Goal: Task Accomplishment & Management: Manage account settings

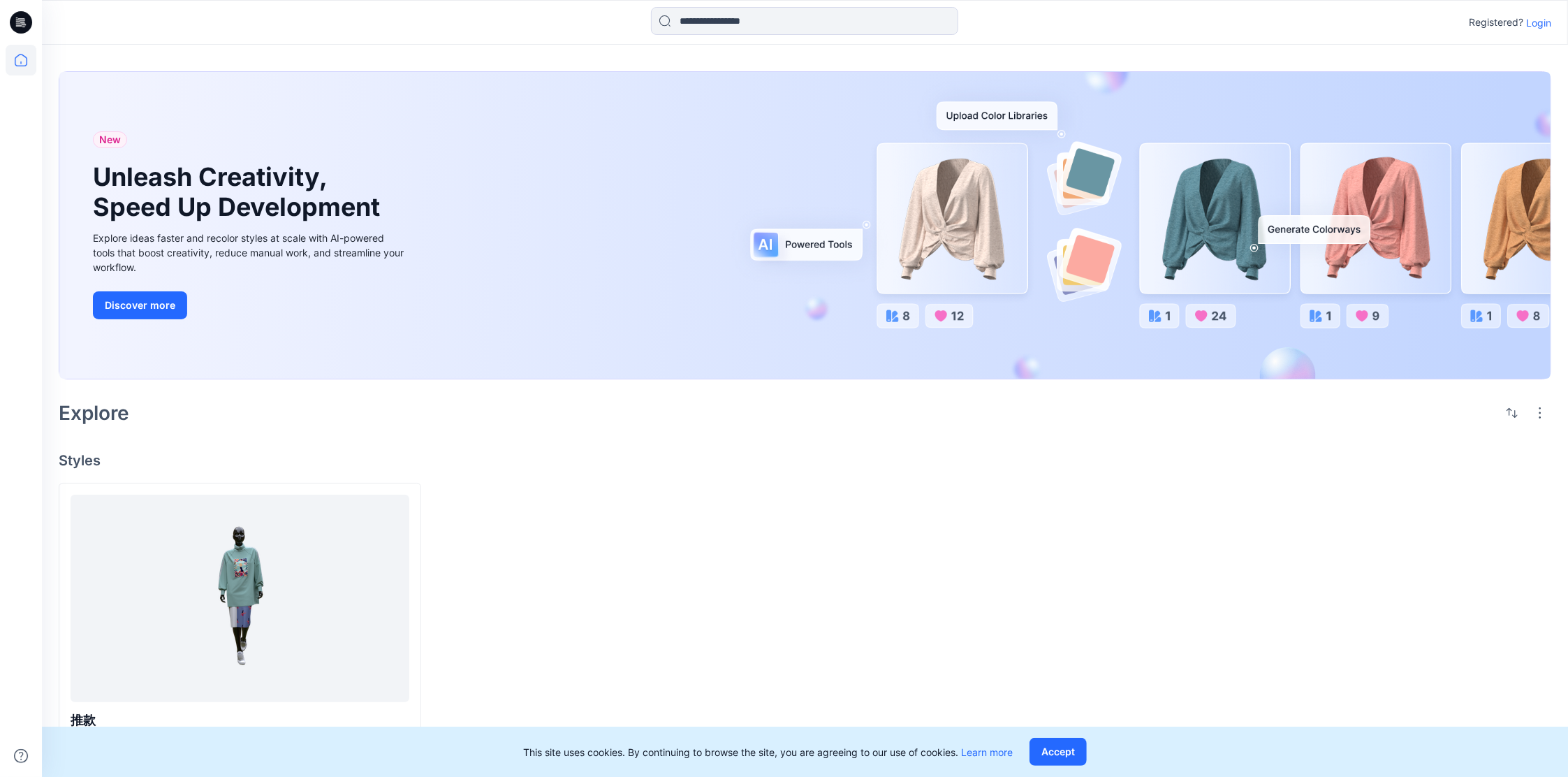
scroll to position [3, 0]
click at [1535, 25] on p "Login" at bounding box center [1539, 22] width 25 height 14
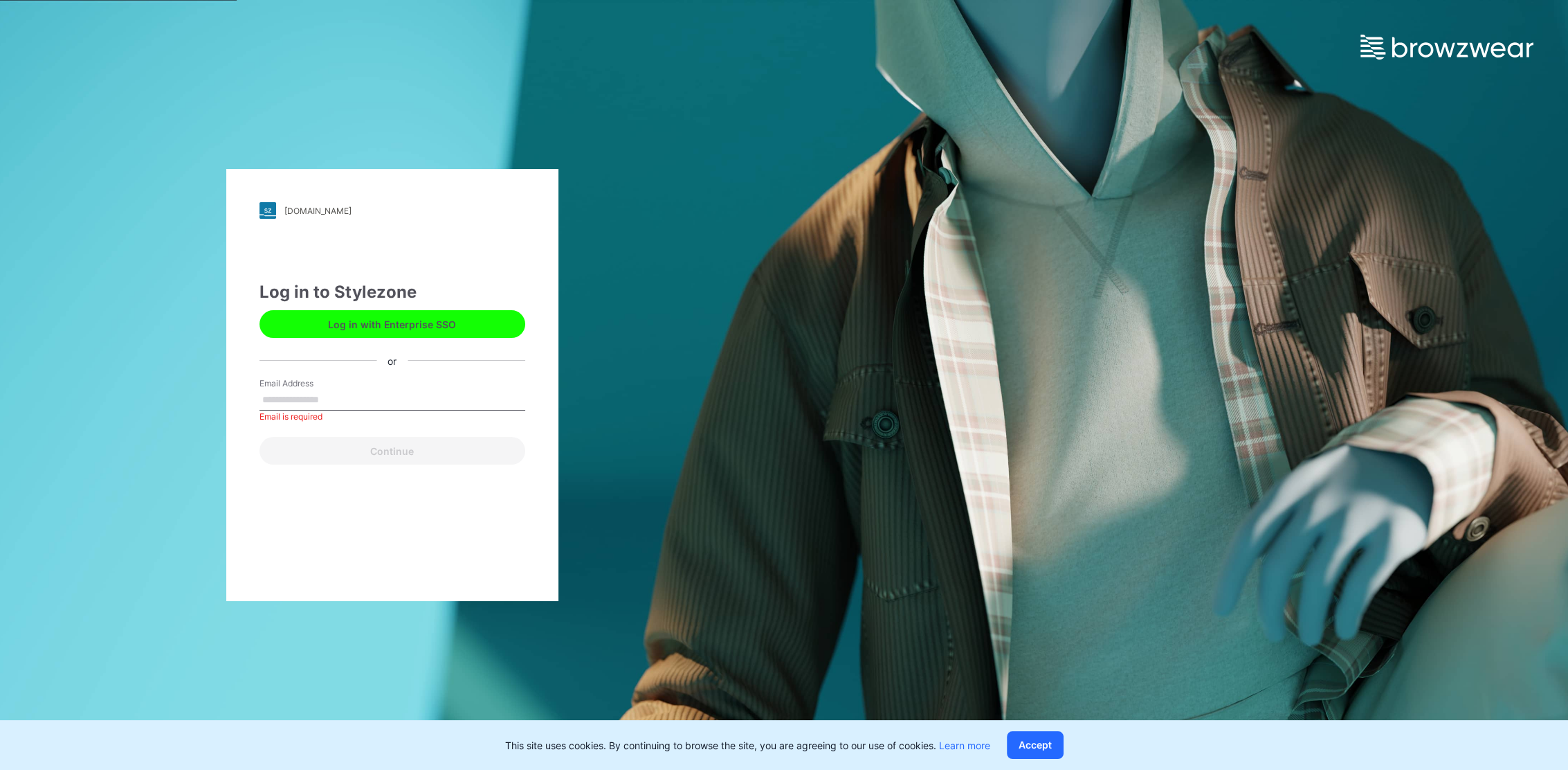
click at [367, 321] on button "Log in with Enterprise SSO" at bounding box center [392, 323] width 266 height 28
click at [301, 394] on input "Email Address" at bounding box center [392, 400] width 266 height 21
click at [294, 394] on input "Email Address" at bounding box center [392, 400] width 266 height 21
type input "**********"
click at [437, 456] on button "Continue" at bounding box center [392, 450] width 266 height 28
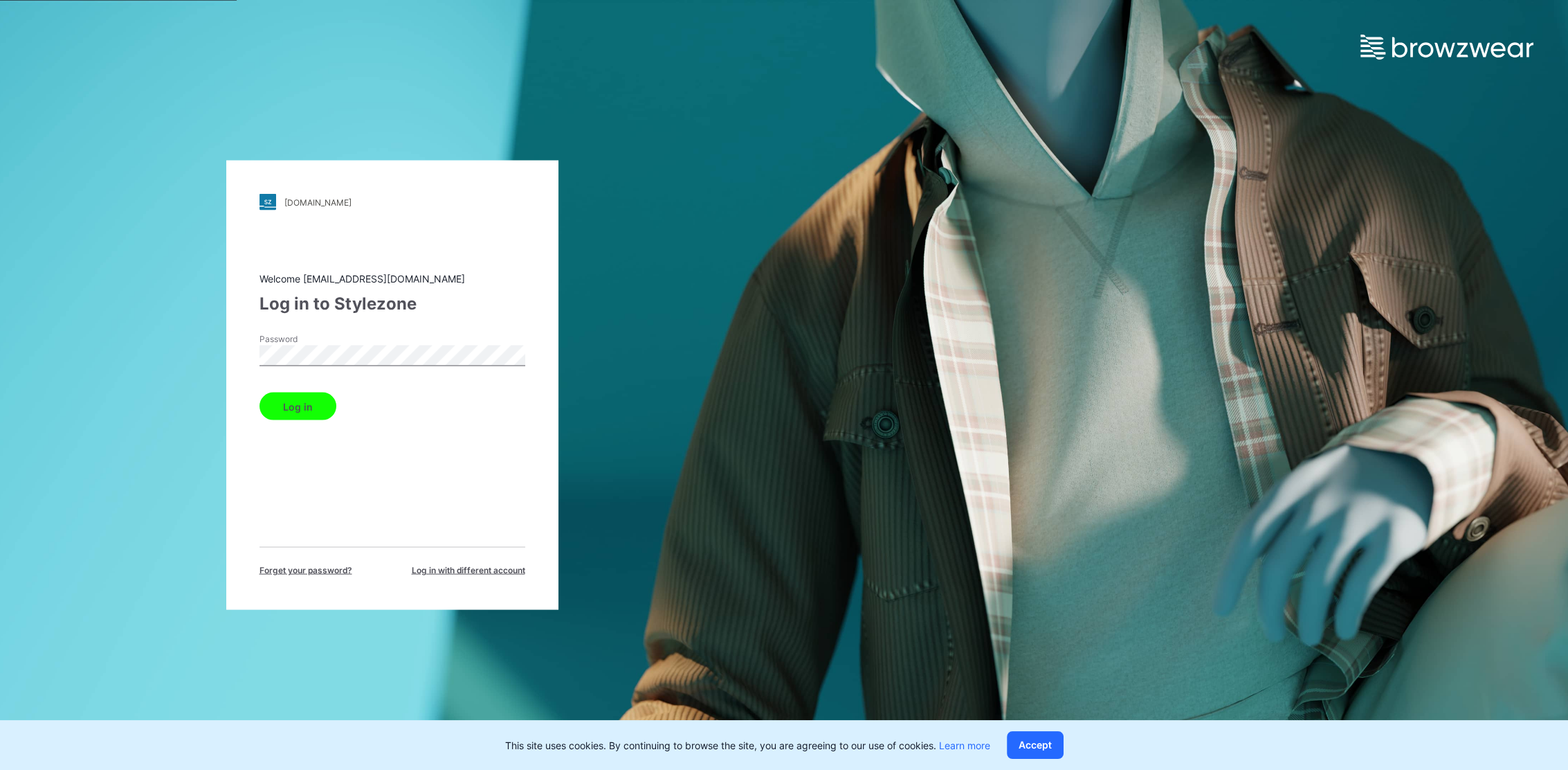
click at [260, 392] on button "Log in" at bounding box center [298, 406] width 77 height 28
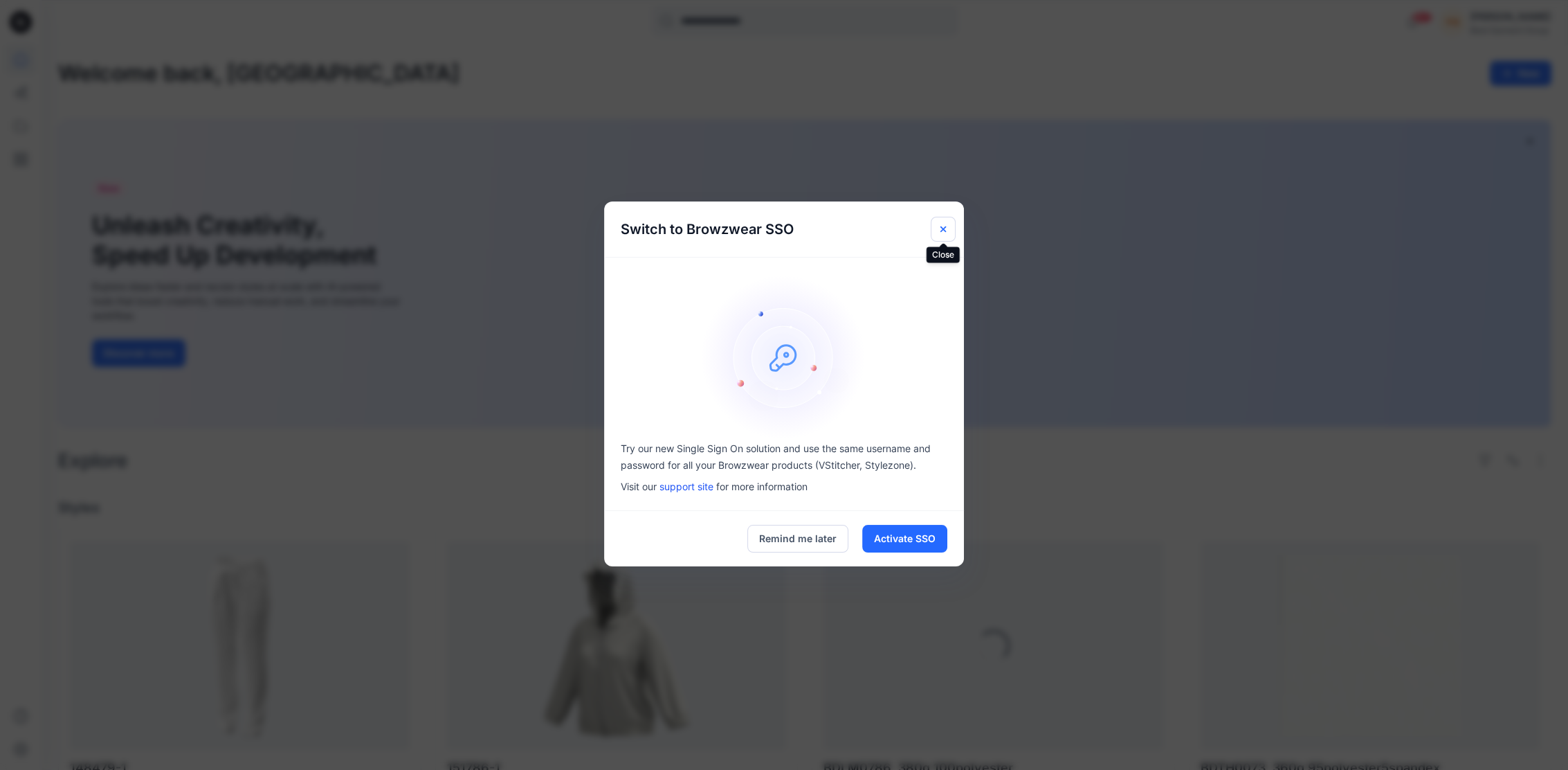
click at [947, 229] on icon "Close" at bounding box center [943, 228] width 11 height 11
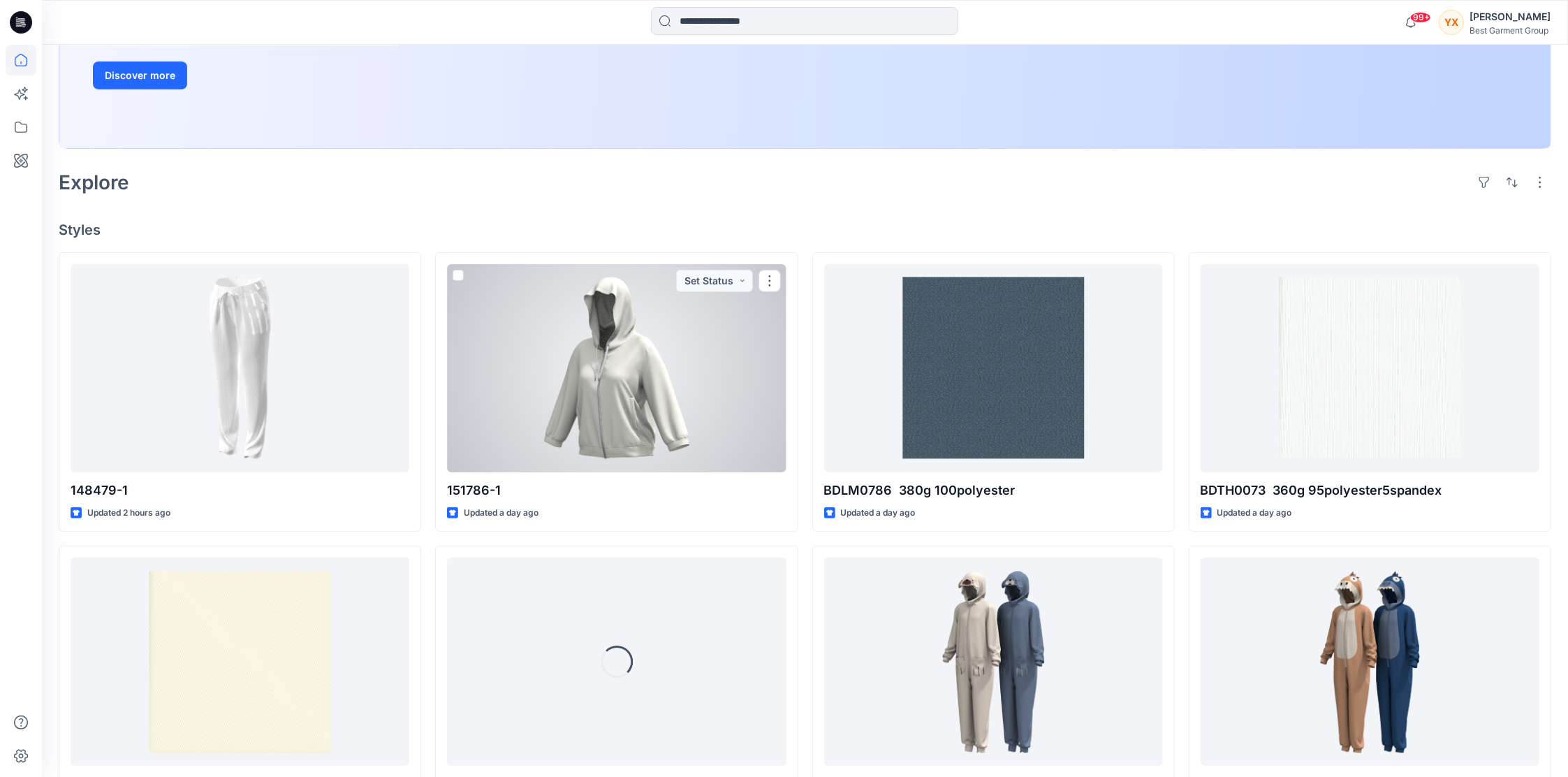
scroll to position [373, 0]
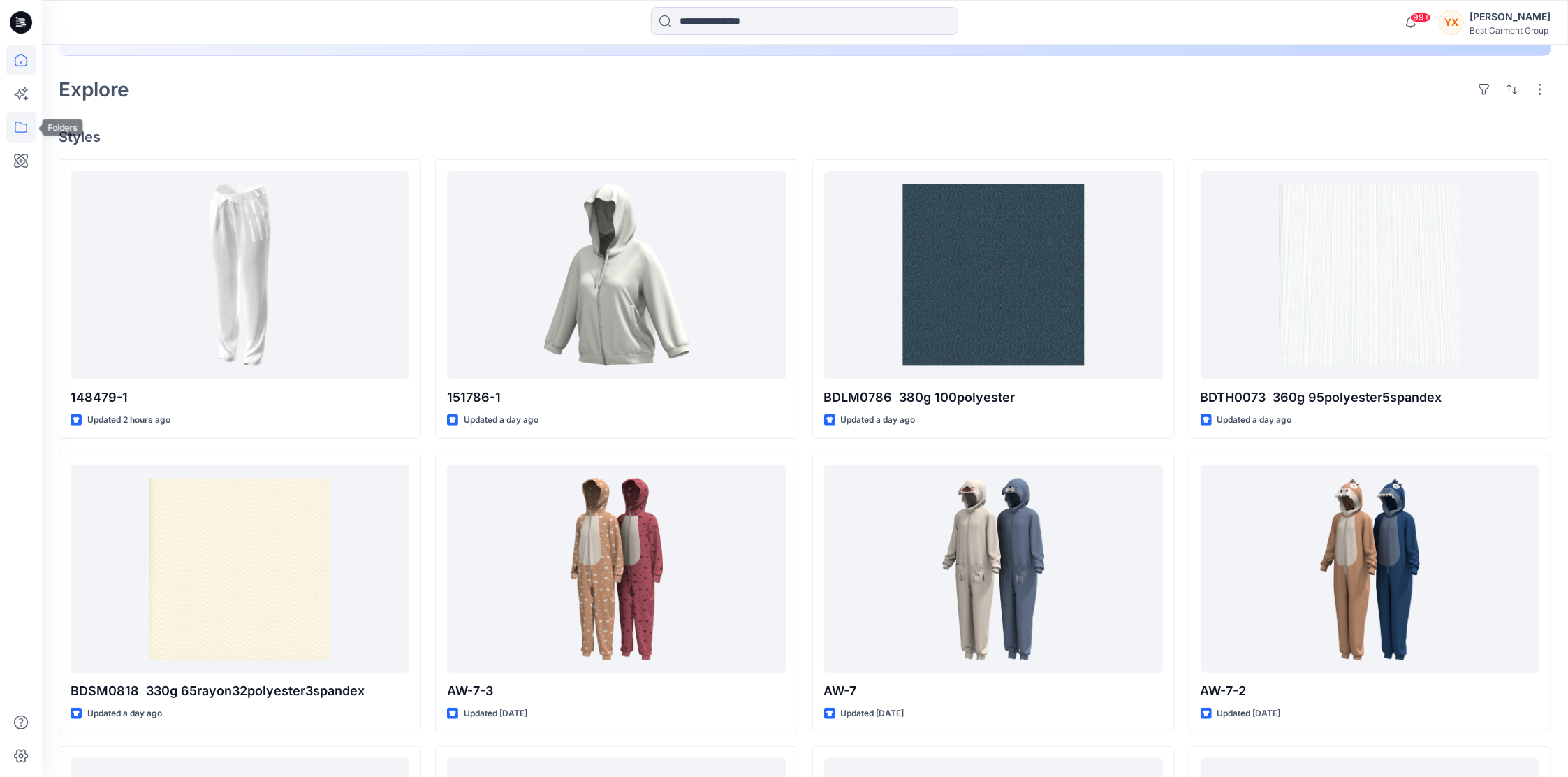
click at [13, 133] on icon at bounding box center [21, 127] width 31 height 31
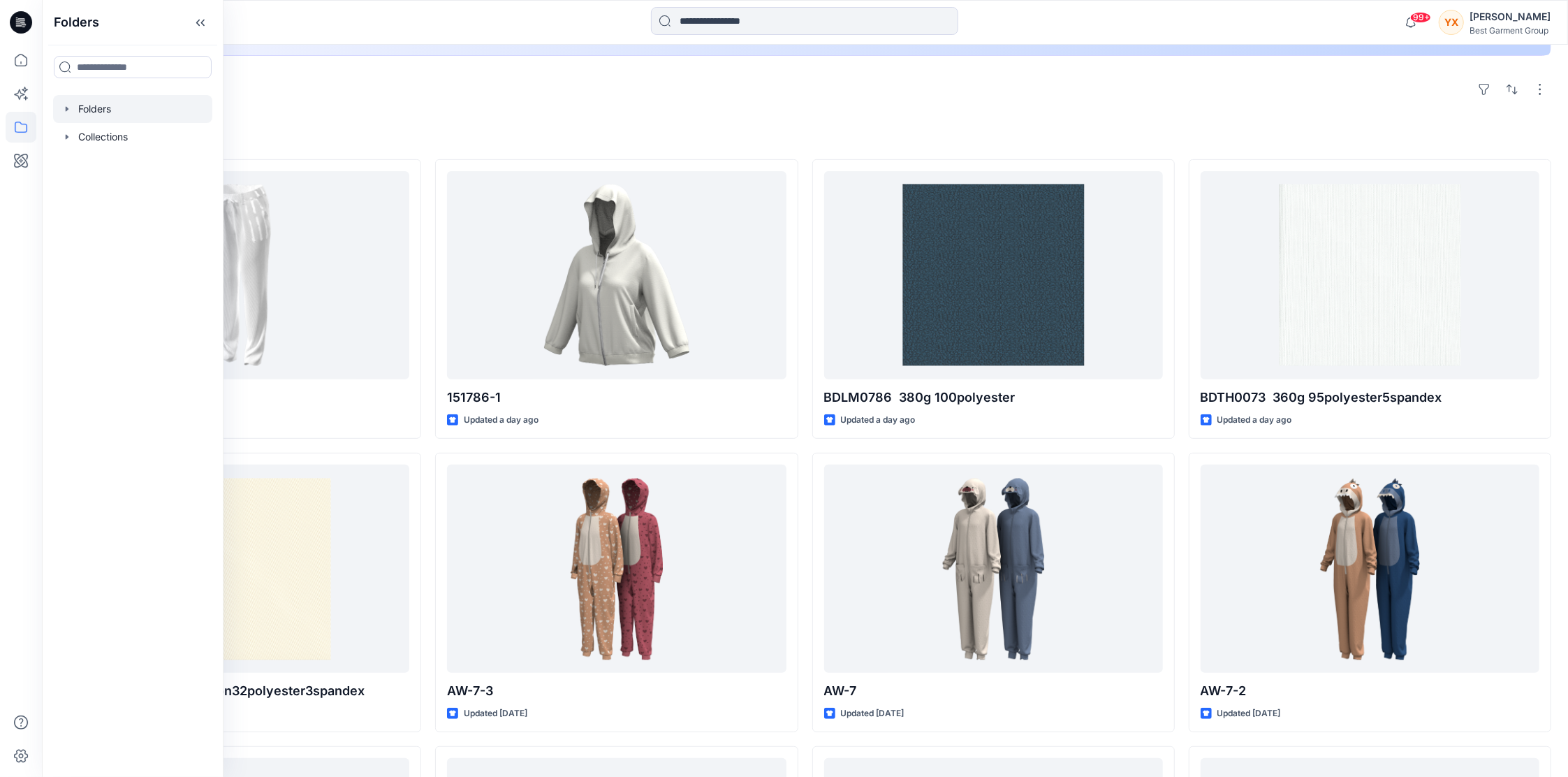
click at [140, 106] on div at bounding box center [132, 108] width 159 height 28
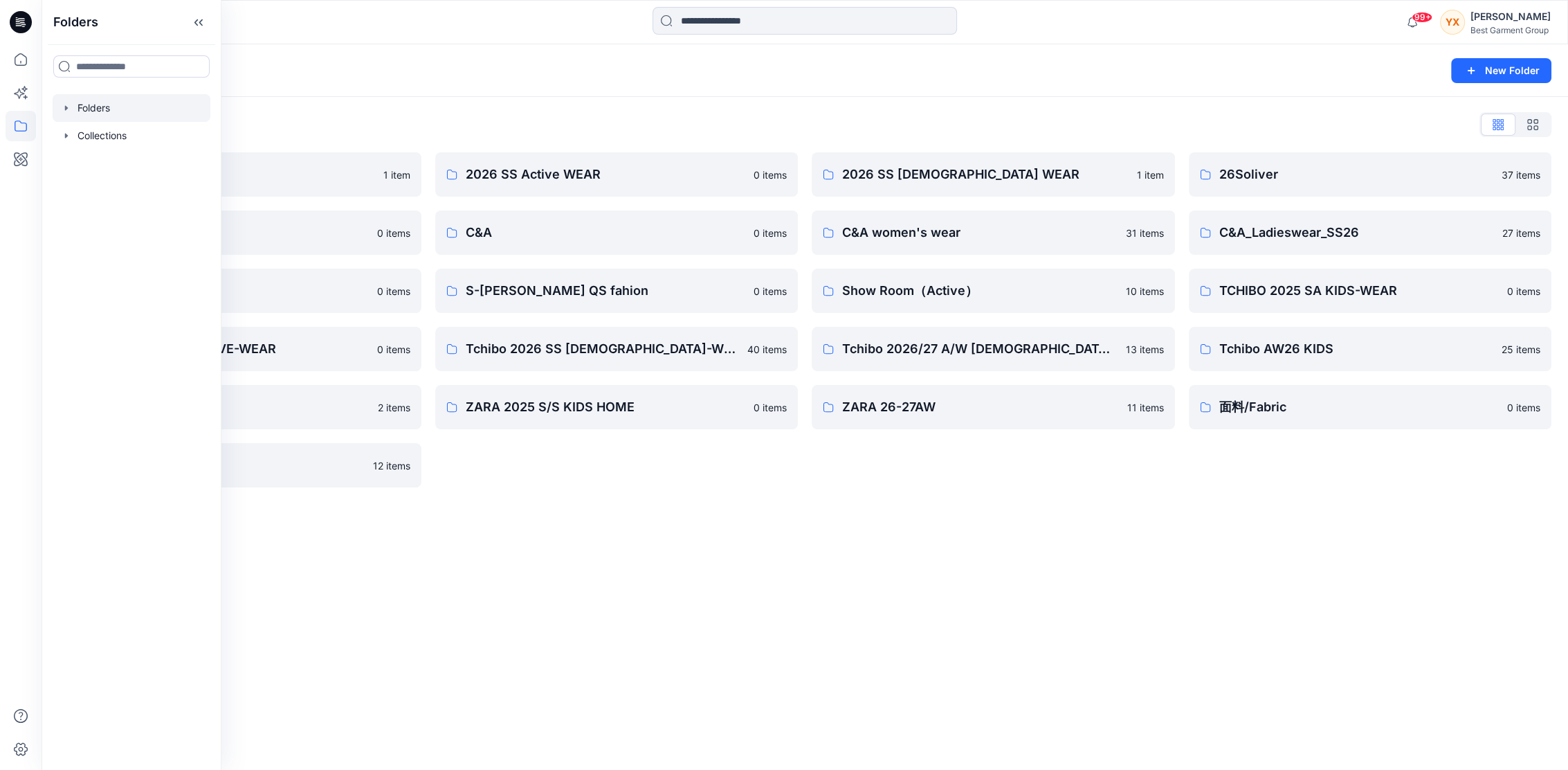
click at [574, 597] on div "Folders New Folder Folders List 2026 Kid （ZARA） 1 item Block Pattern 0 items NK…" at bounding box center [805, 407] width 1527 height 726
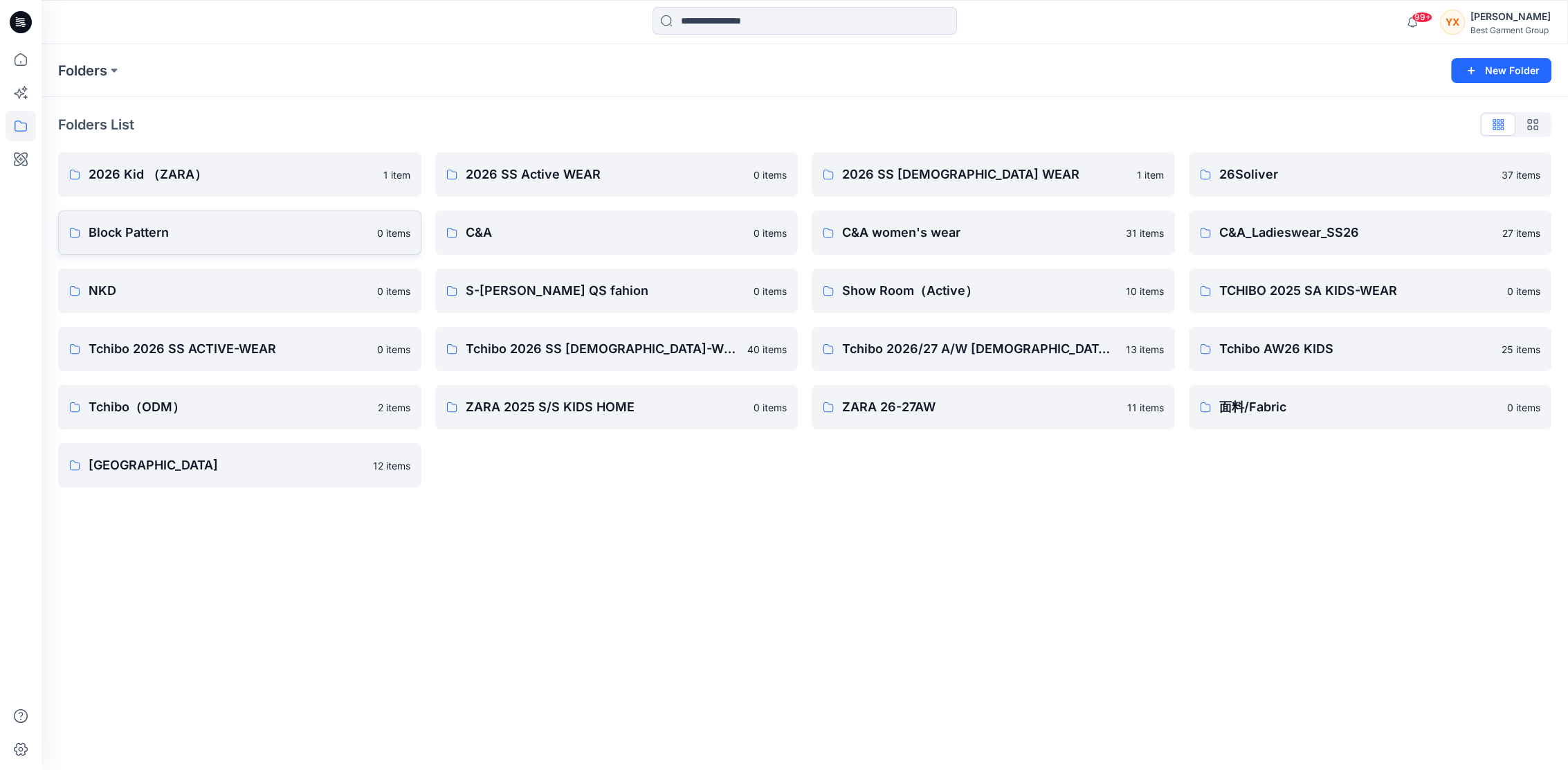
click at [234, 242] on link "Block Pattern 0 items" at bounding box center [240, 232] width 363 height 44
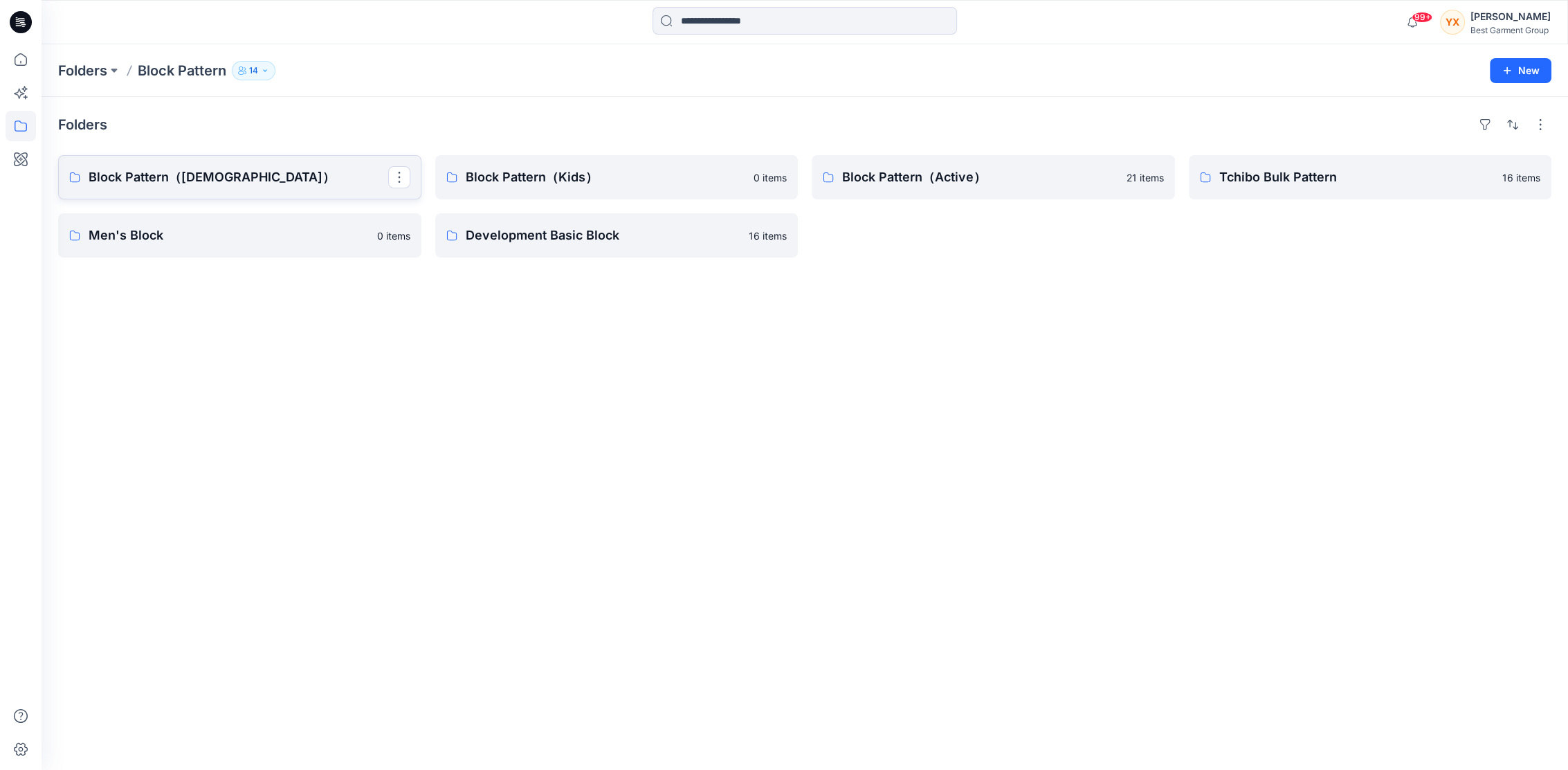
click at [172, 178] on p "Block Pattern（Ladies）" at bounding box center [238, 177] width 300 height 19
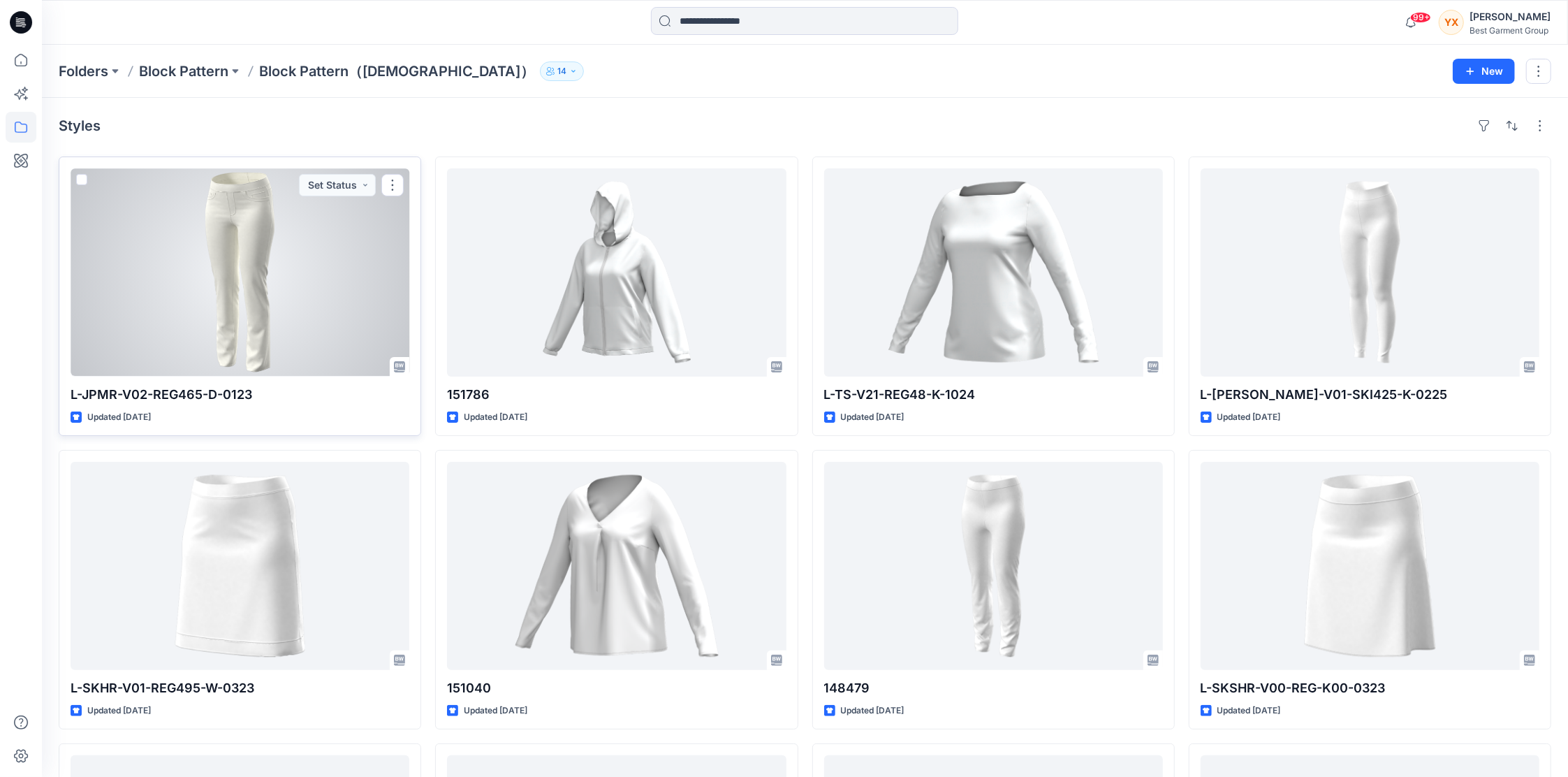
click at [251, 246] on div at bounding box center [240, 272] width 339 height 209
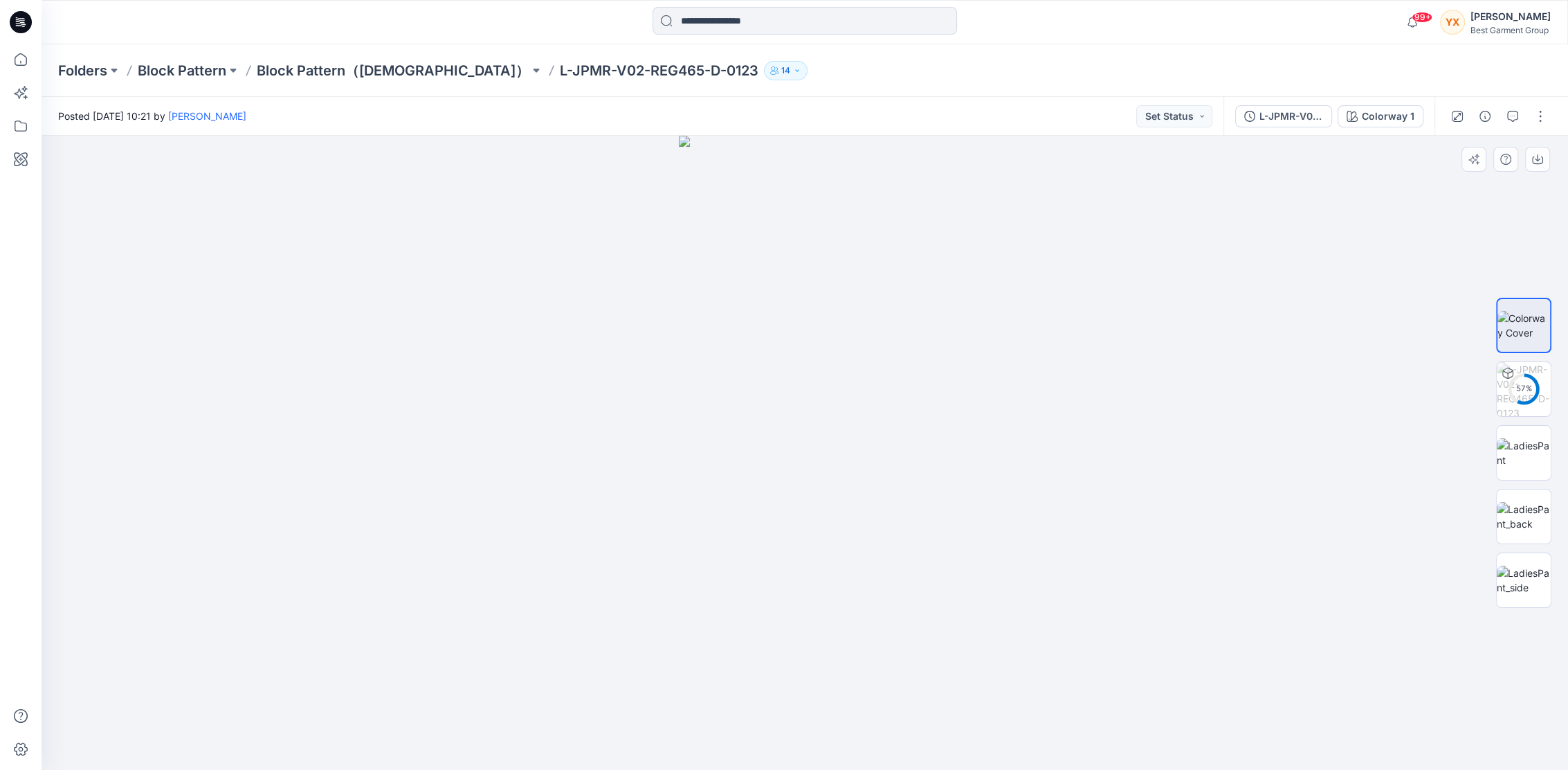
drag, startPoint x: 868, startPoint y: 216, endPoint x: 863, endPoint y: 308, distance: 92.1
click at [864, 306] on img at bounding box center [805, 452] width 252 height 634
click at [1307, 108] on div "L-JPMR-V02-REG465-D-0123" at bounding box center [1291, 116] width 63 height 15
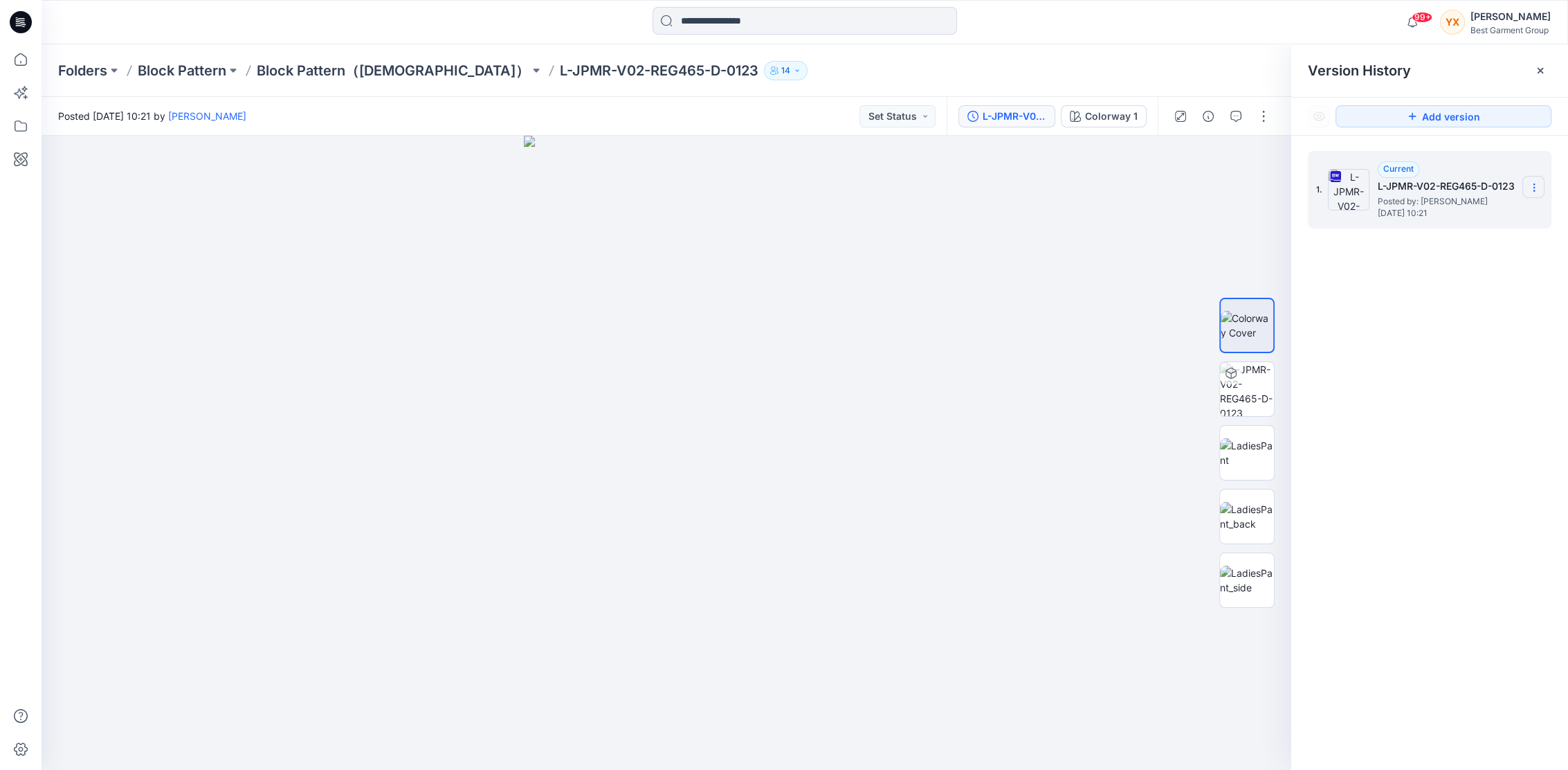
click at [1542, 183] on section at bounding box center [1534, 187] width 22 height 22
click at [1478, 218] on span "Download Source BW File" at bounding box center [1464, 215] width 116 height 17
click at [17, 62] on icon at bounding box center [21, 59] width 31 height 31
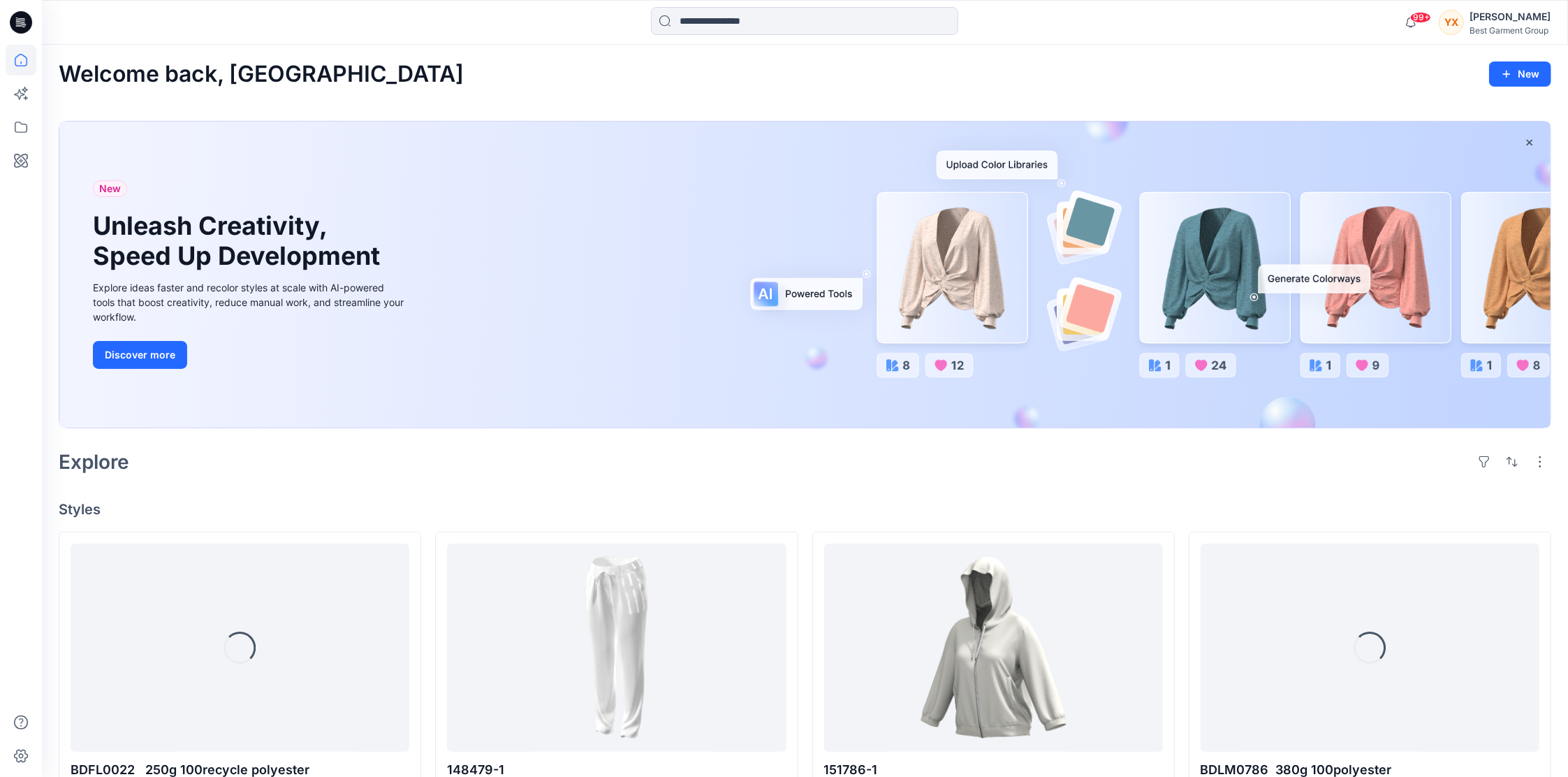
scroll to position [92, 0]
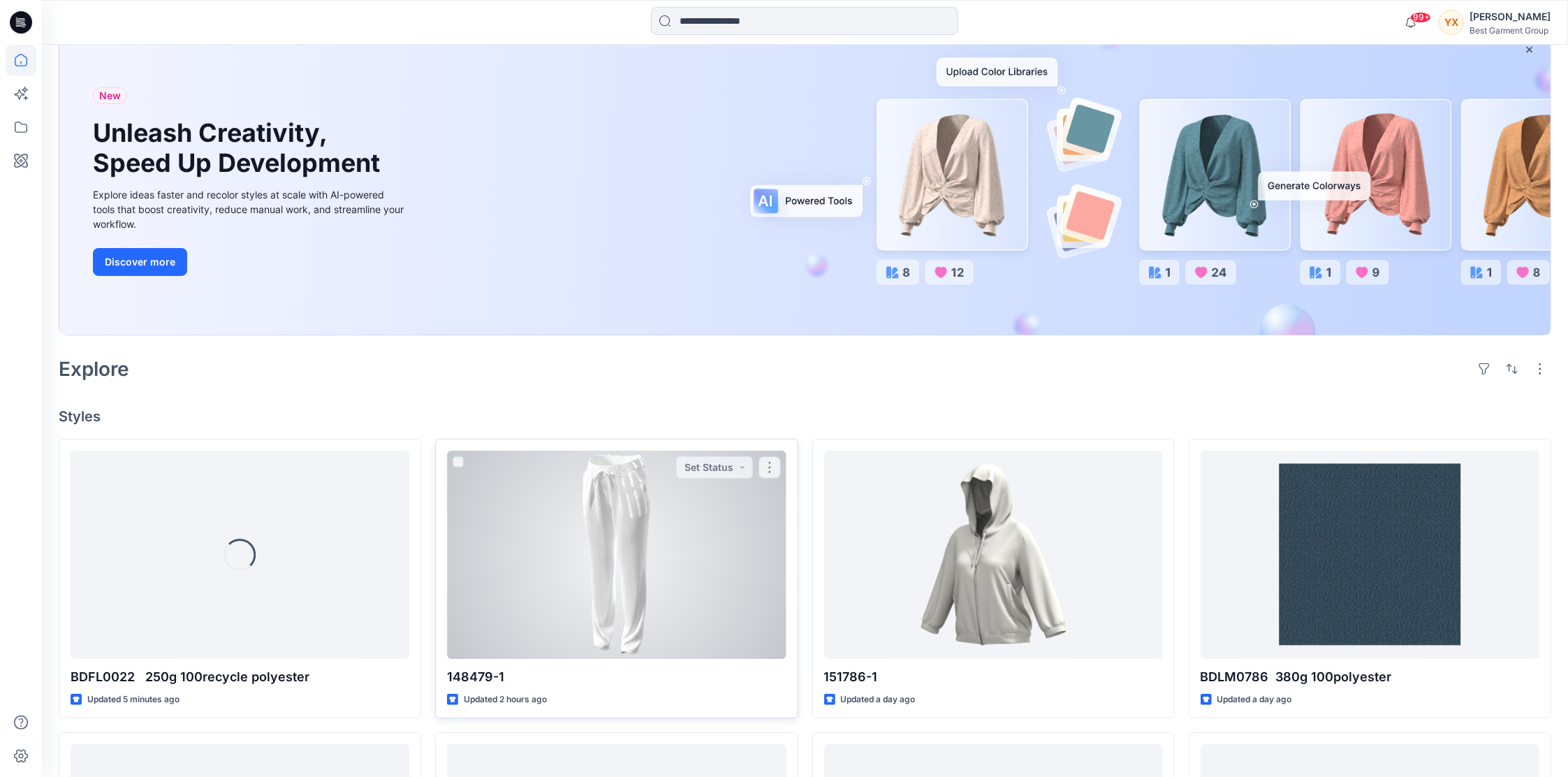
click at [620, 567] on div at bounding box center [616, 555] width 339 height 209
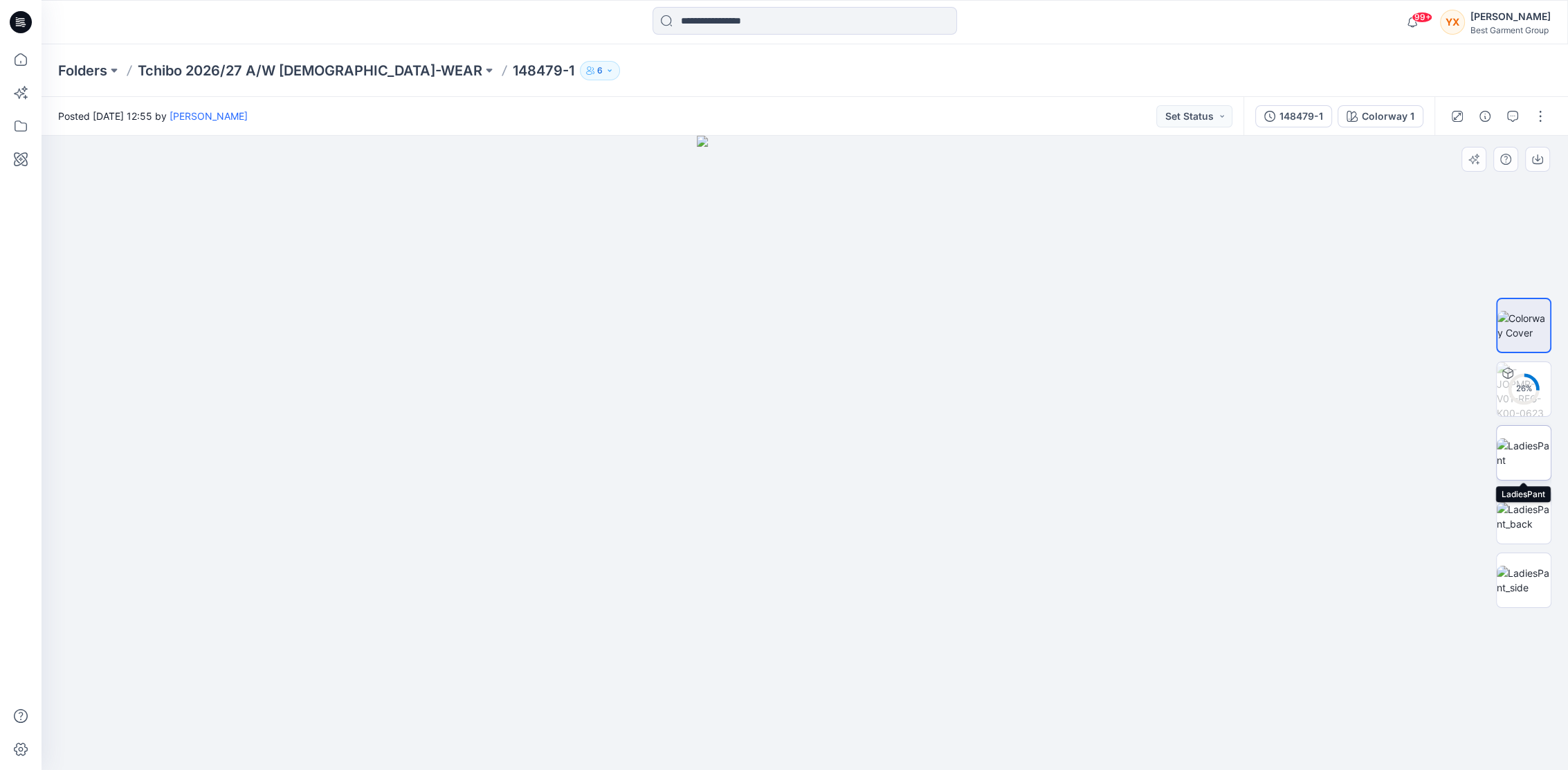
click at [1523, 448] on img at bounding box center [1524, 452] width 54 height 29
click at [1546, 120] on button "button" at bounding box center [1541, 116] width 22 height 22
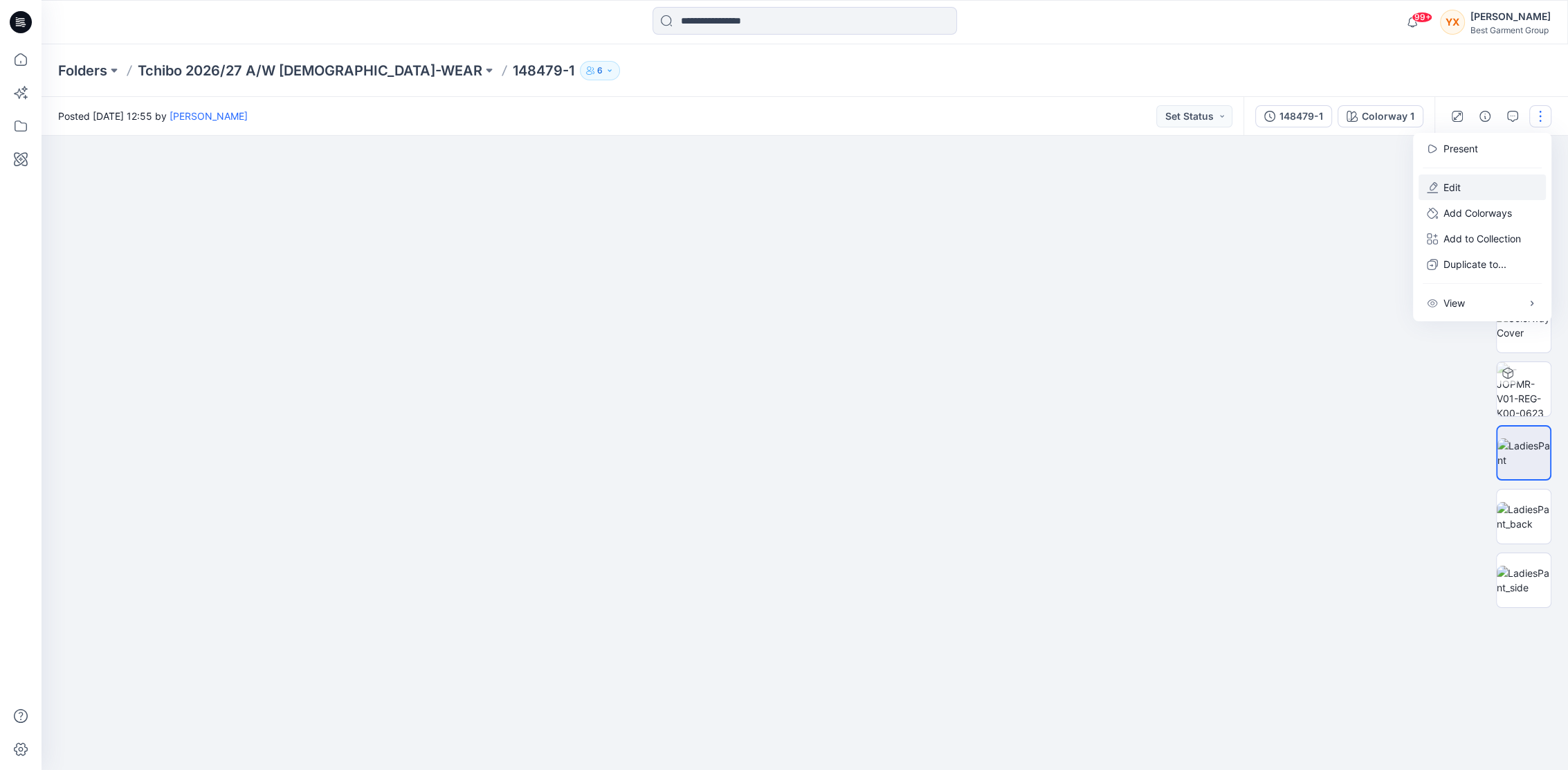
click at [1494, 192] on button "Edit" at bounding box center [1482, 187] width 127 height 26
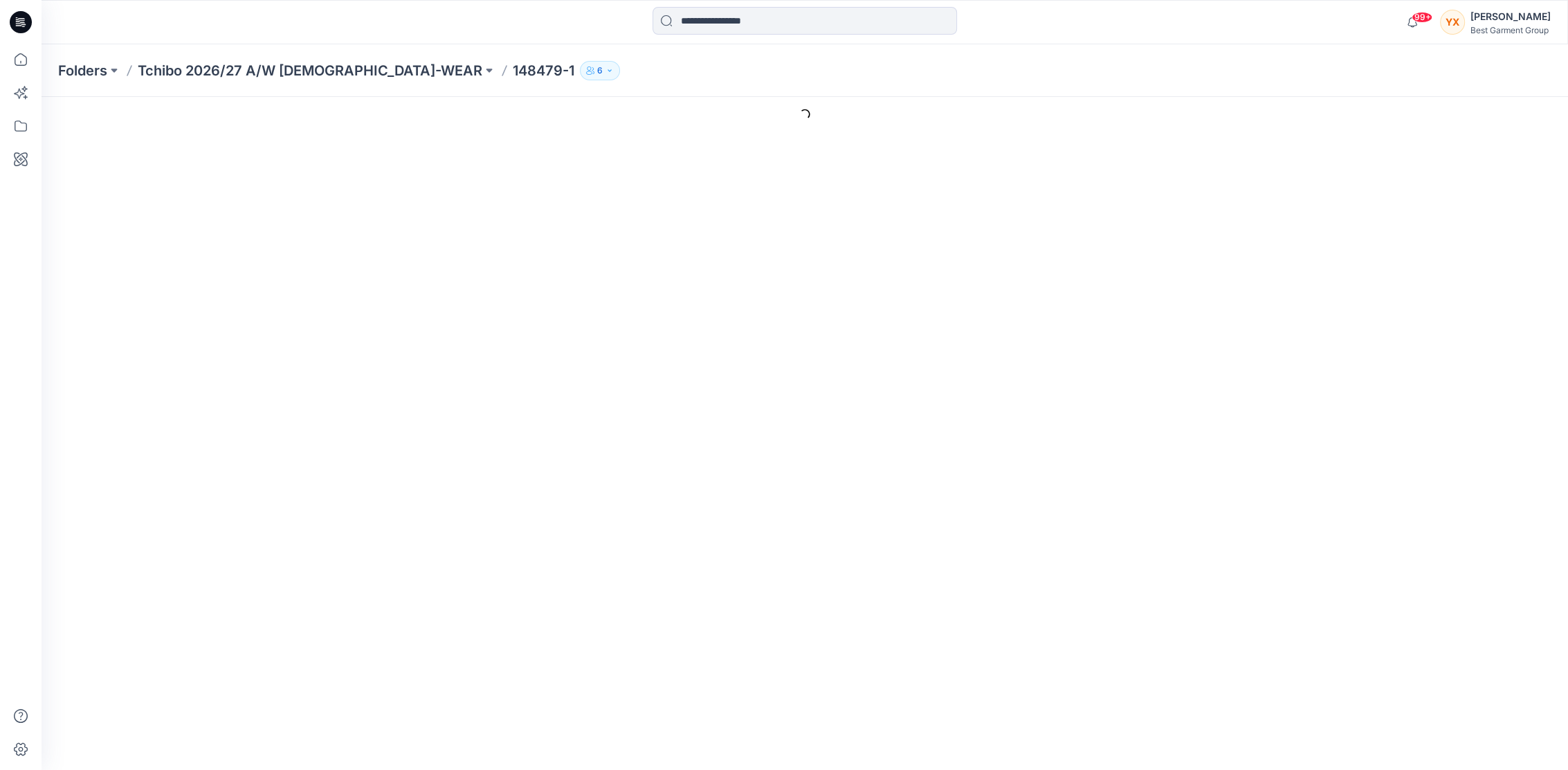
type input "********"
type input "**********"
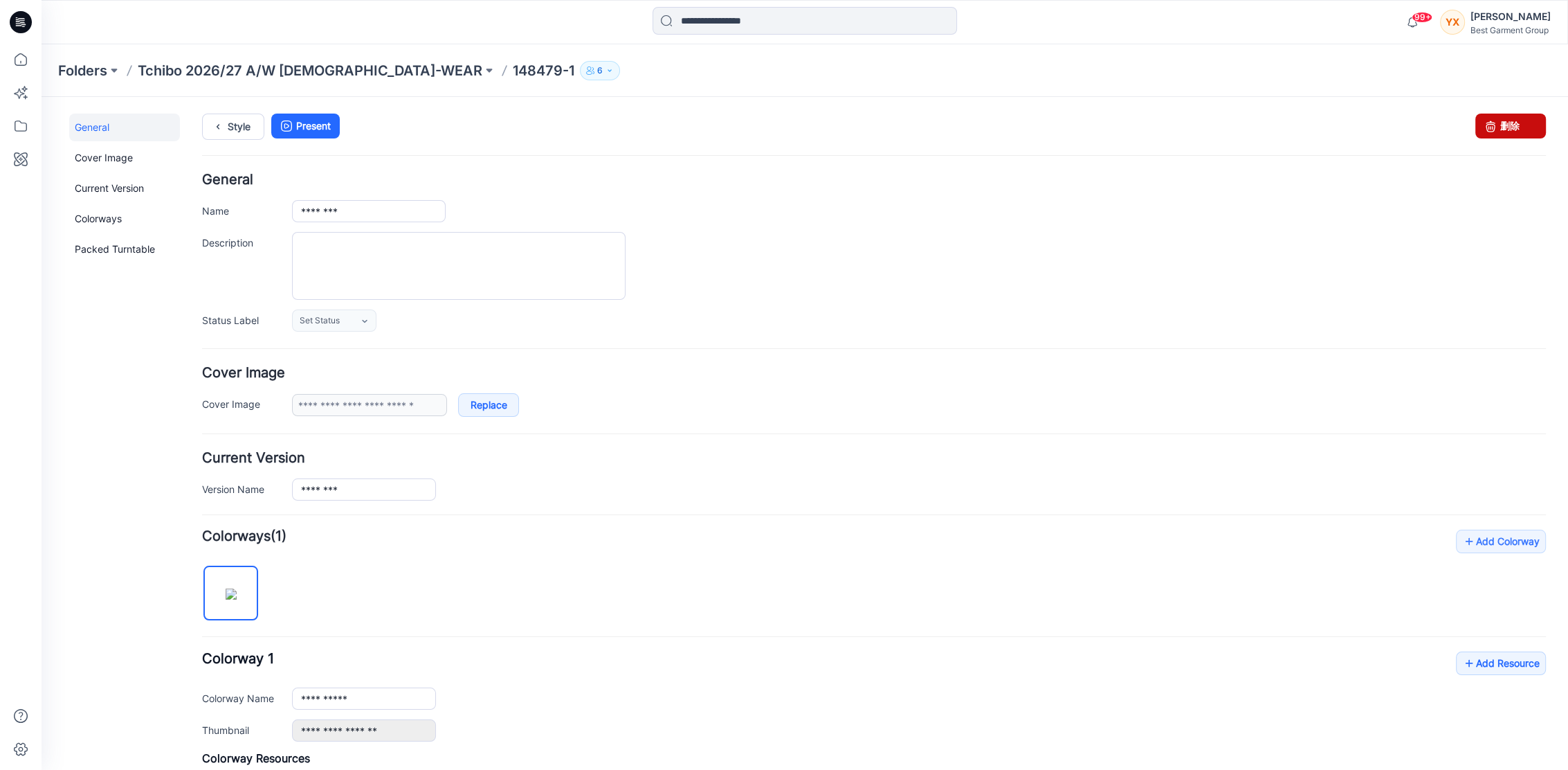
click at [1499, 127] on link "删除" at bounding box center [1511, 126] width 71 height 25
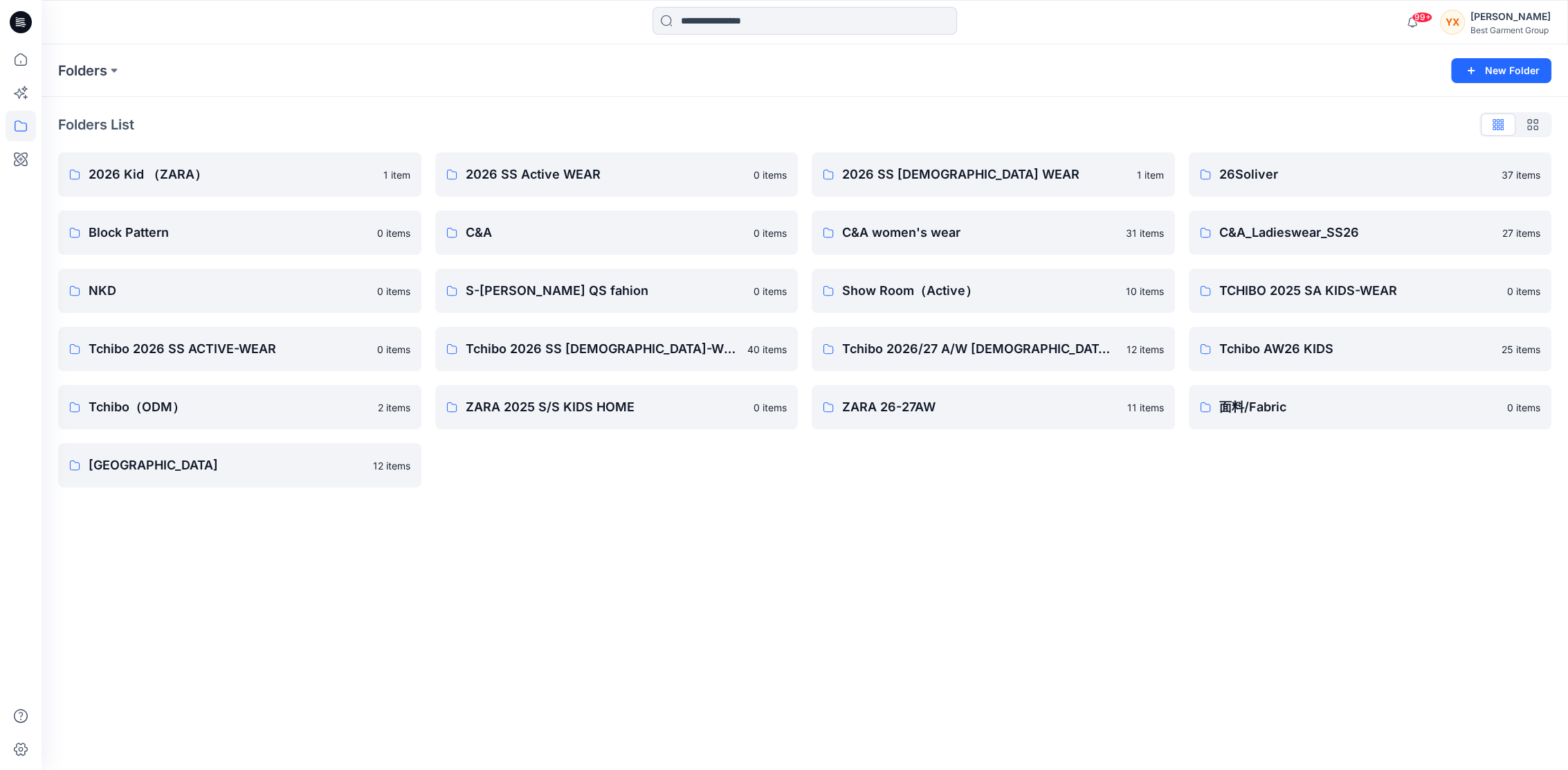
click at [499, 568] on div "Folders New Folder Folders List 2026 Kid （ZARA） 1 item Block Pattern 0 items NK…" at bounding box center [805, 407] width 1527 height 726
click at [963, 355] on p "Tchibo 2026/27 A/W [DEMOGRAPHIC_DATA]-WEAR" at bounding box center [980, 348] width 276 height 19
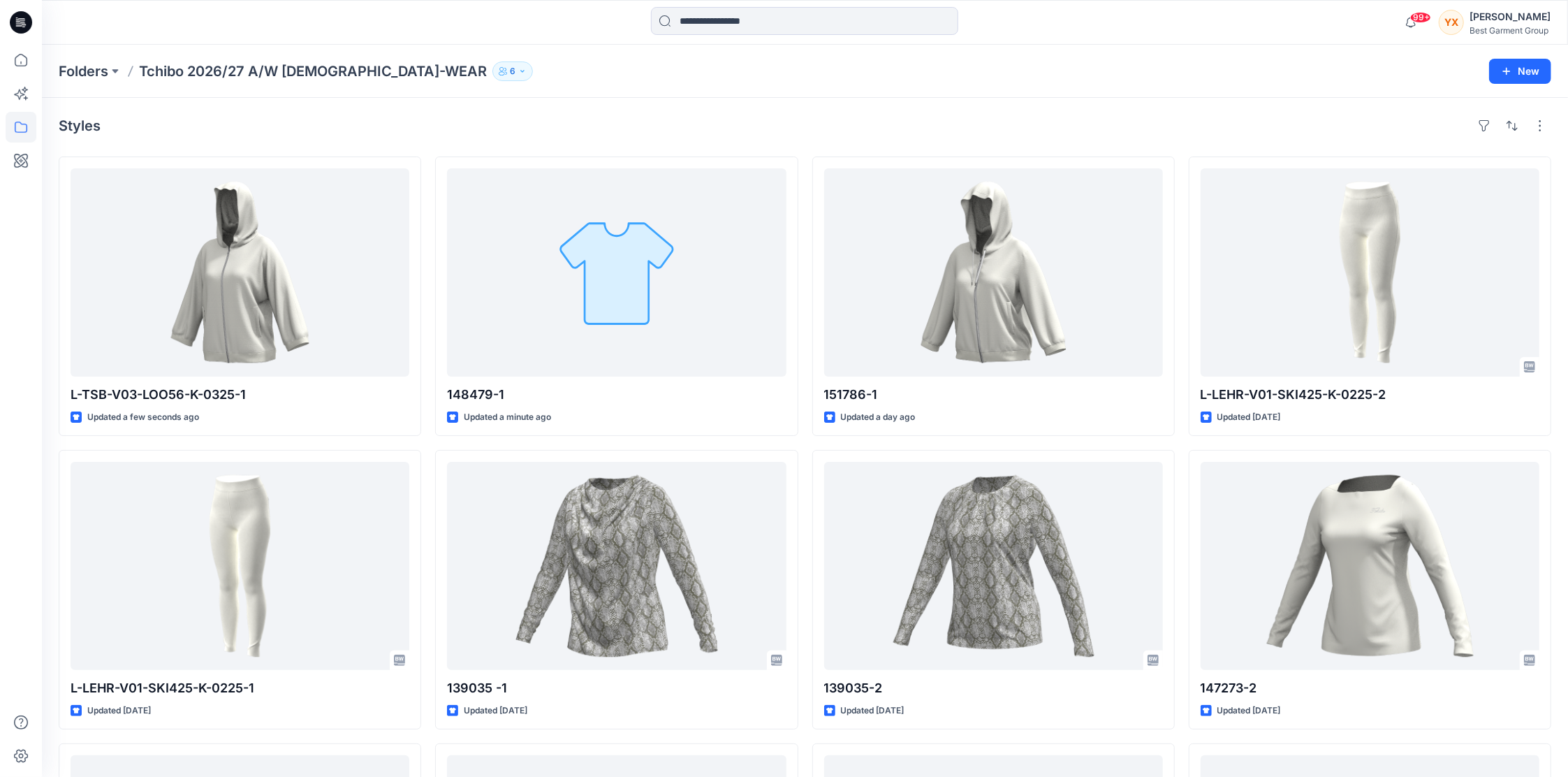
click at [822, 130] on div "Styles" at bounding box center [805, 125] width 1492 height 23
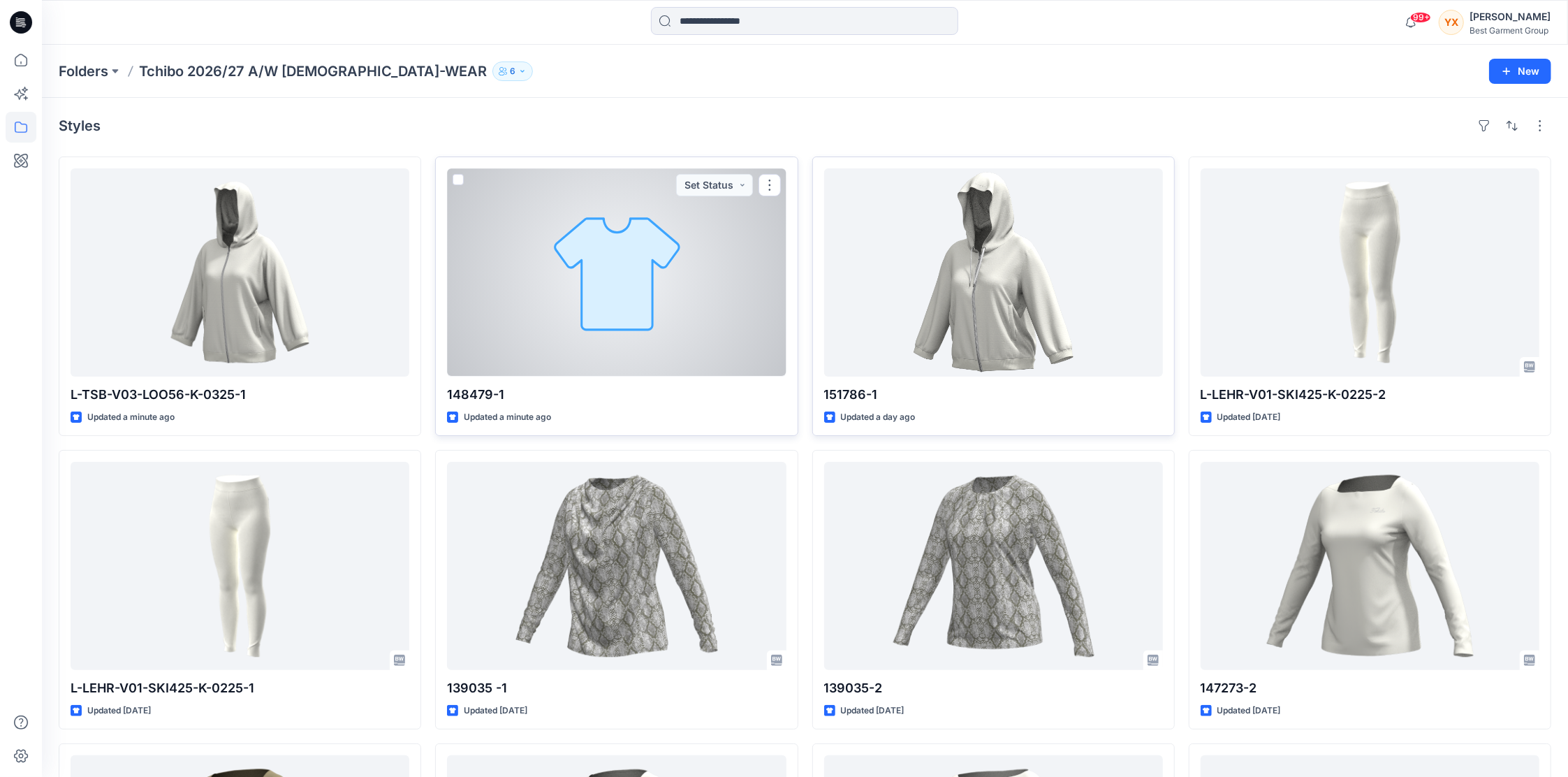
click at [708, 243] on div at bounding box center [616, 272] width 339 height 209
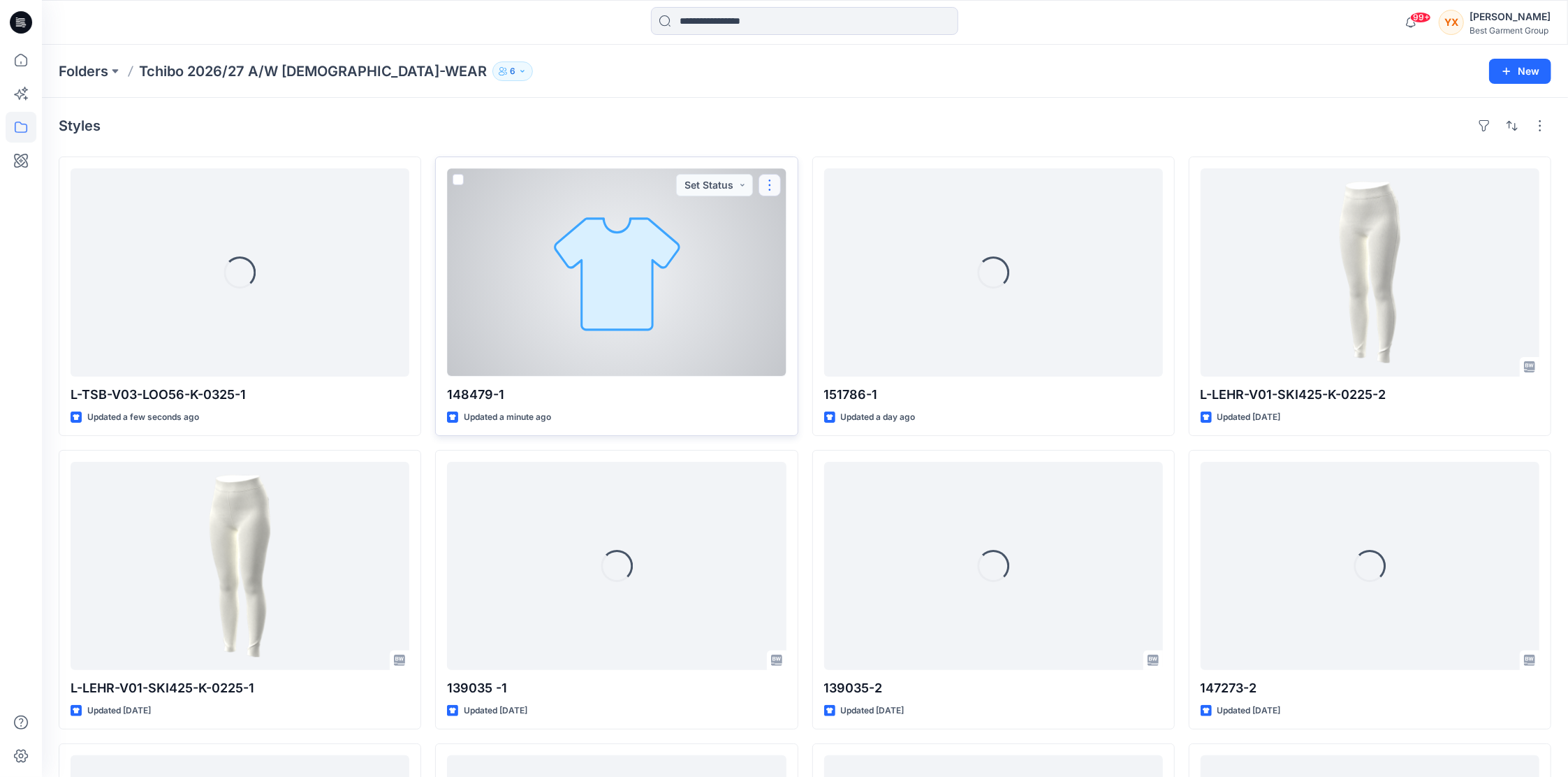
click at [769, 188] on button "button" at bounding box center [769, 185] width 23 height 23
click at [807, 219] on button "Edit" at bounding box center [836, 217] width 150 height 26
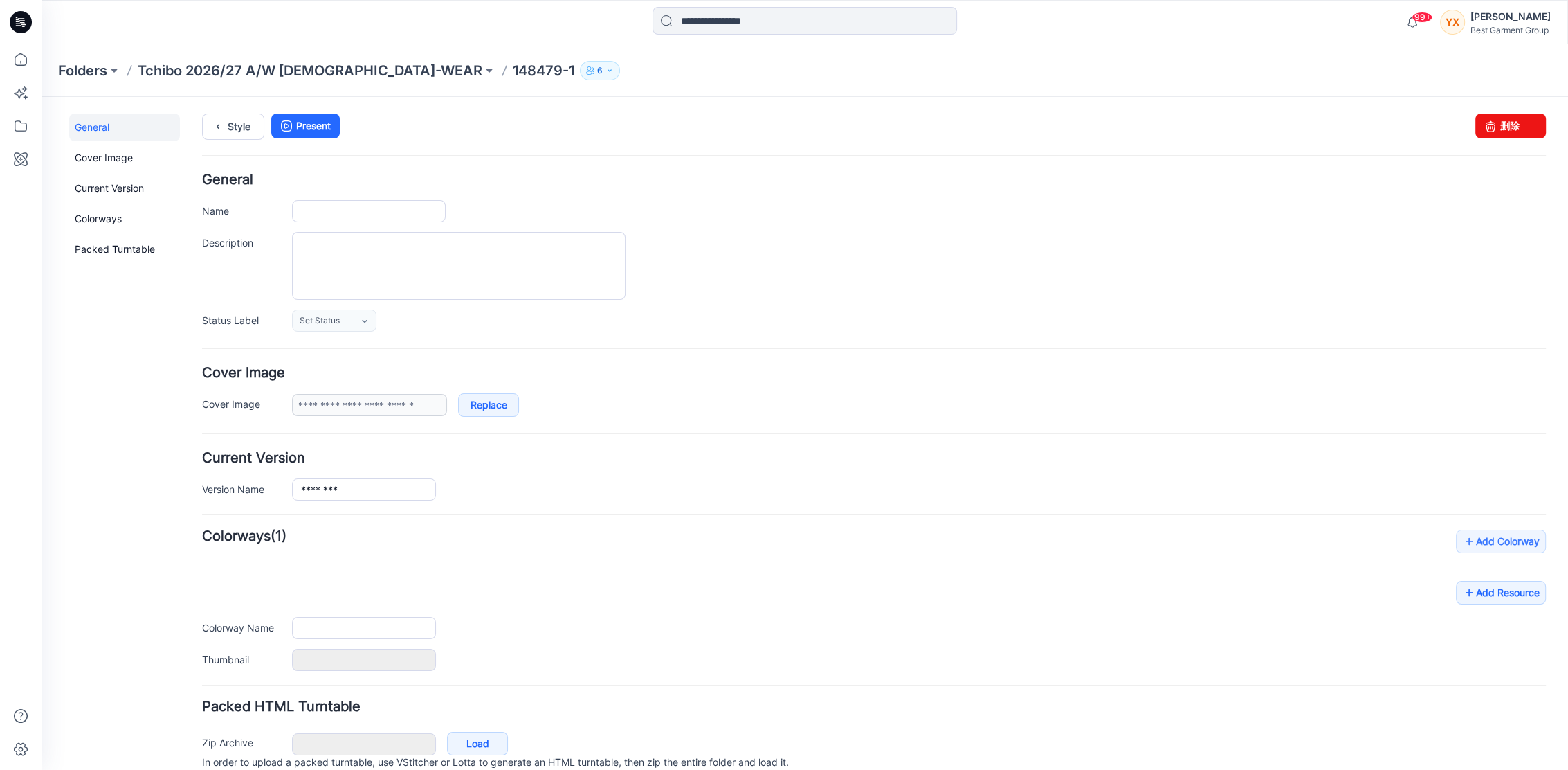
type input "********"
type input "**********"
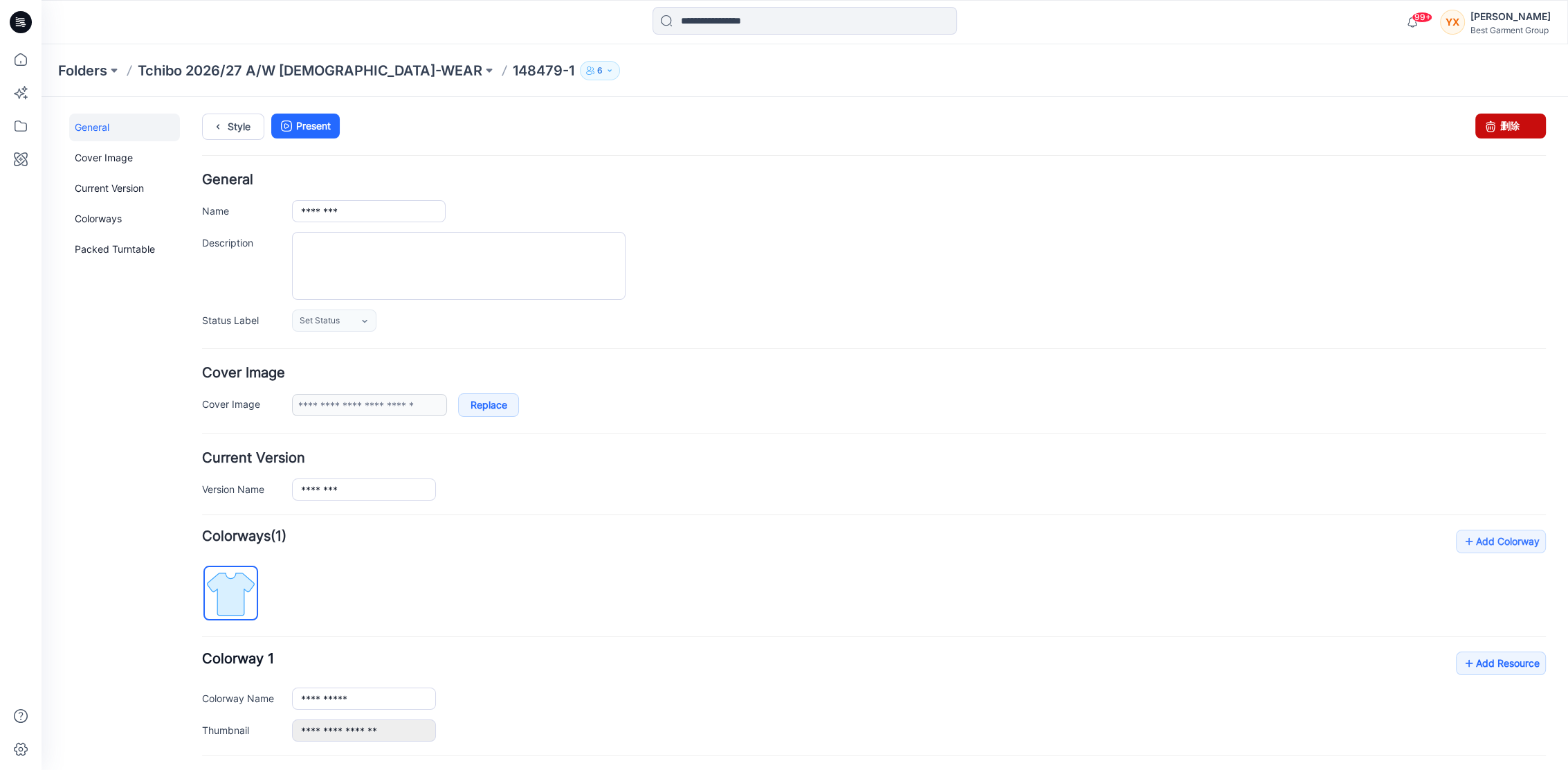
click at [1506, 128] on link "删除" at bounding box center [1511, 126] width 71 height 25
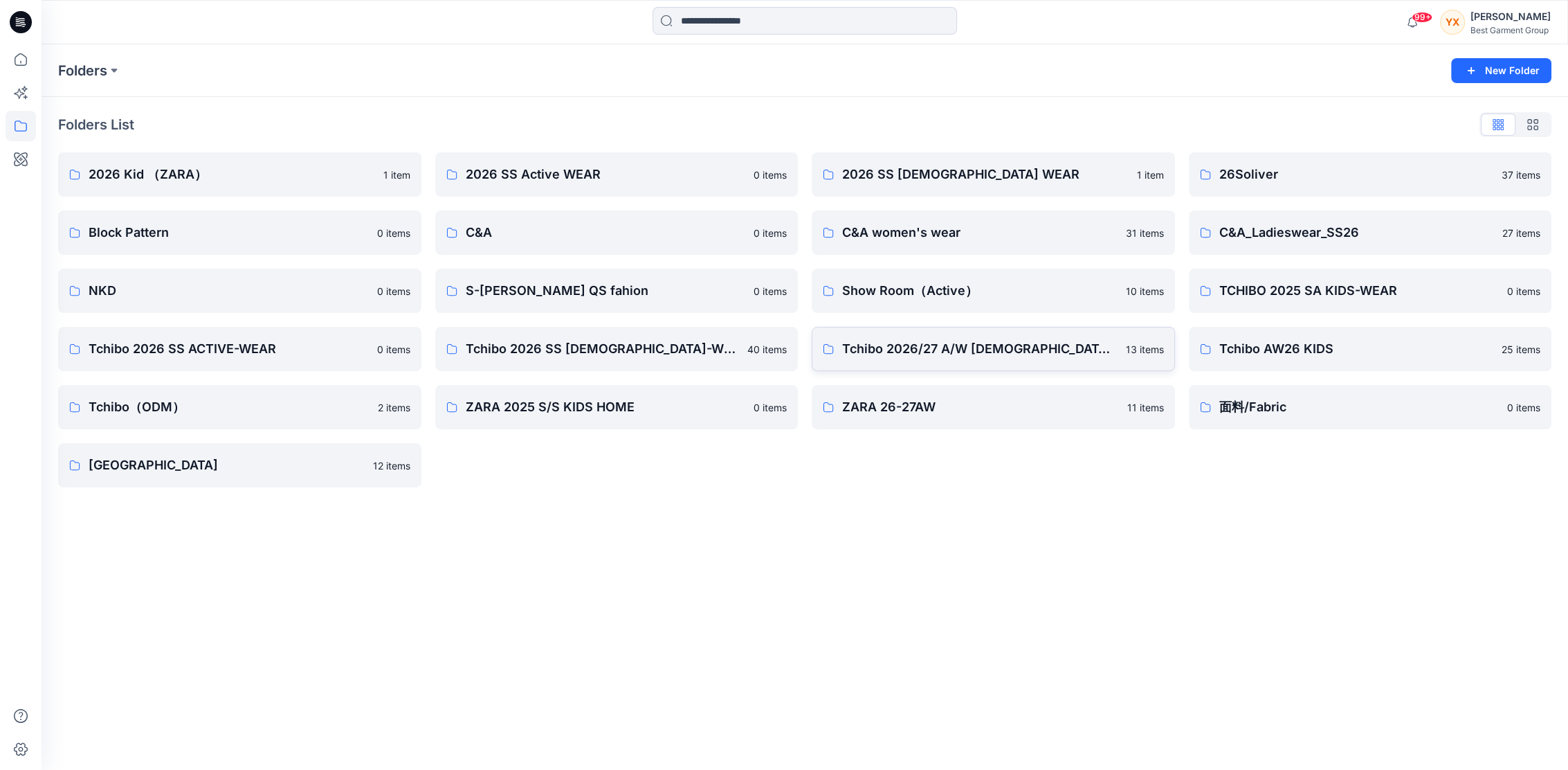
click at [943, 358] on link "Tchibo 2026/27 A/W LADIES-WEAR 13 items" at bounding box center [993, 348] width 363 height 44
